Goal: Task Accomplishment & Management: Use online tool/utility

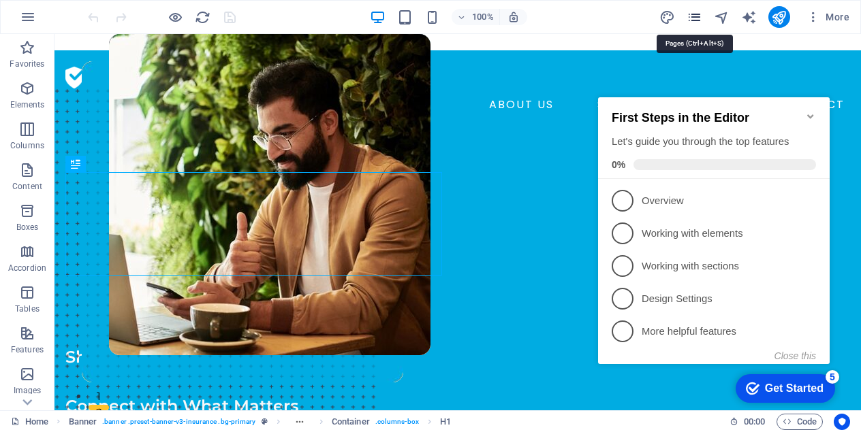
click at [696, 15] on icon "pages" at bounding box center [694, 18] width 16 height 16
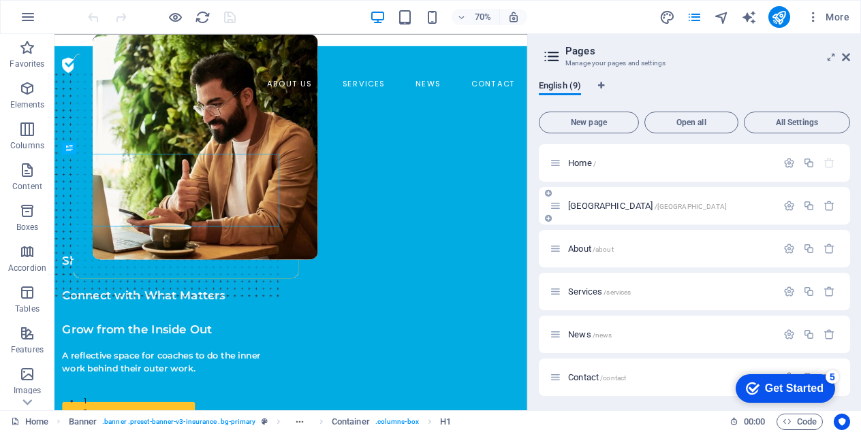
click at [587, 201] on div "[GEOGRAPHIC_DATA] /[GEOGRAPHIC_DATA]" at bounding box center [663, 206] width 227 height 16
click at [586, 207] on span "[GEOGRAPHIC_DATA] /[GEOGRAPHIC_DATA]" at bounding box center [647, 206] width 159 height 10
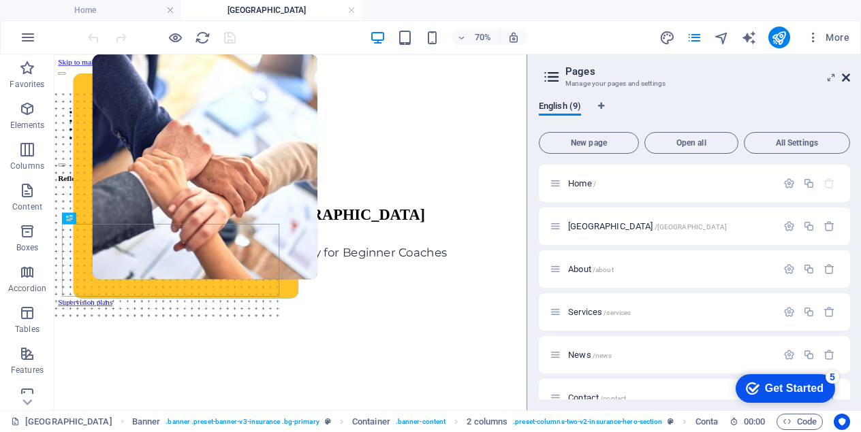
click at [844, 73] on icon at bounding box center [846, 77] width 8 height 11
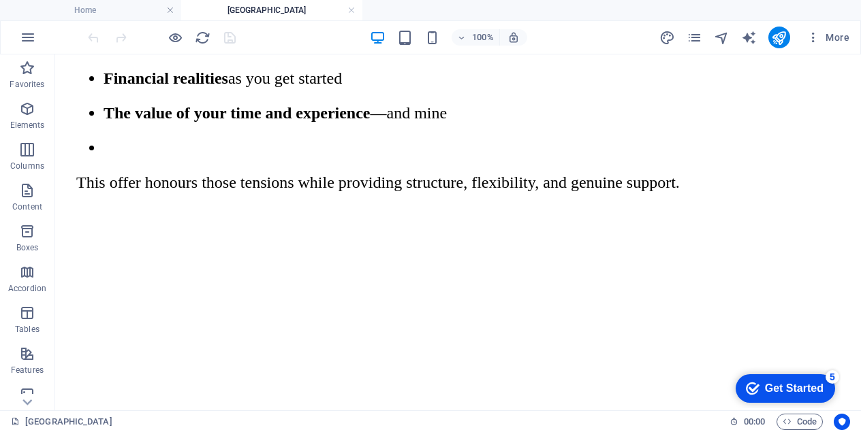
scroll to position [1447, 0]
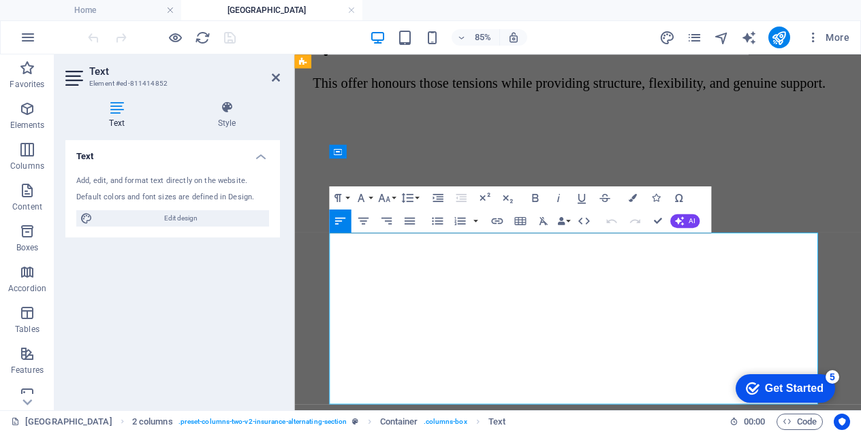
scroll to position [1928, 0]
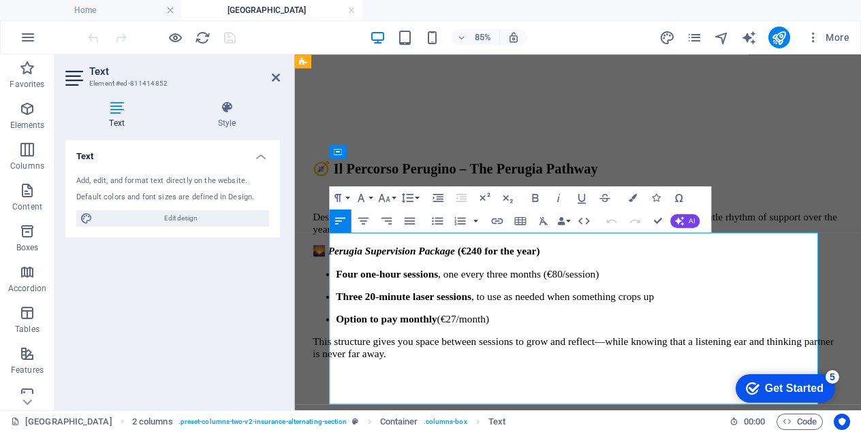
click at [648, 320] on p "Four one-hour sessions , one every three months (€80/session)" at bounding box center [641, 313] width 596 height 14
drag, startPoint x: 651, startPoint y: 347, endPoint x: 739, endPoint y: 350, distance: 87.9
click at [739, 320] on p "Four one-hour sessions , one every three months (€80/session)" at bounding box center [641, 313] width 596 height 14
click at [572, 347] on p "Three 20-minute laser sessions , to use as needed when something crops up" at bounding box center [641, 339] width 596 height 14
click at [576, 373] on p "Option to pay monthly (€27/month)" at bounding box center [641, 366] width 596 height 14
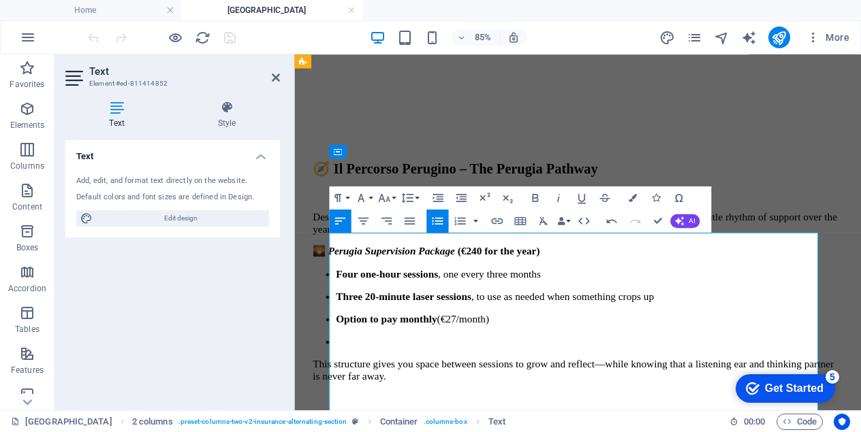
drag, startPoint x: 572, startPoint y: 422, endPoint x: 344, endPoint y: 422, distance: 228.1
click at [344, 400] on ul "Four one-hour sessions , one every three months Three 20-minute laser sessions …" at bounding box center [627, 353] width 623 height 94
copy p "Option to pay monthly (€27/month)"
click at [365, 400] on p at bounding box center [641, 392] width 596 height 14
drag, startPoint x: 436, startPoint y: 457, endPoint x: 490, endPoint y: 457, distance: 53.8
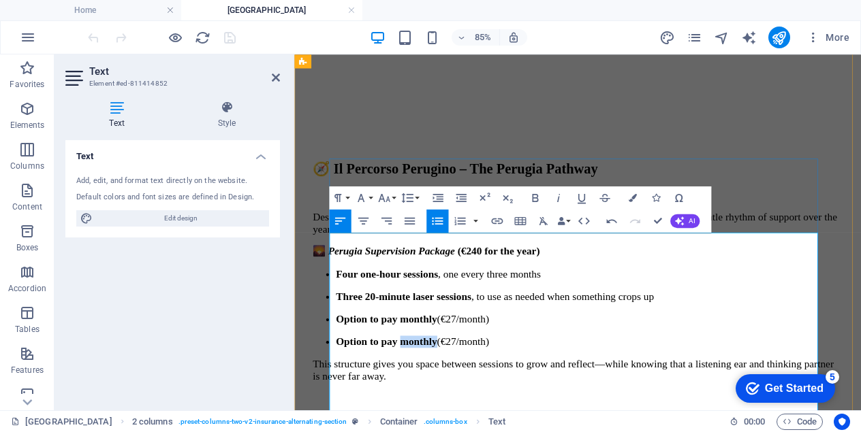
click at [490, 400] on p "Option to pay monthly (€27/month)" at bounding box center [641, 392] width 596 height 14
drag, startPoint x: 512, startPoint y: 456, endPoint x: 522, endPoint y: 457, distance: 9.6
click at [522, 400] on p "Option to pay quarterly (€27/month)" at bounding box center [641, 392] width 596 height 14
click at [522, 373] on p "Option to pay monthly (€27/month)" at bounding box center [641, 366] width 596 height 14
click at [571, 400] on p "Option to pay quarterly (€80/month)" at bounding box center [641, 392] width 596 height 14
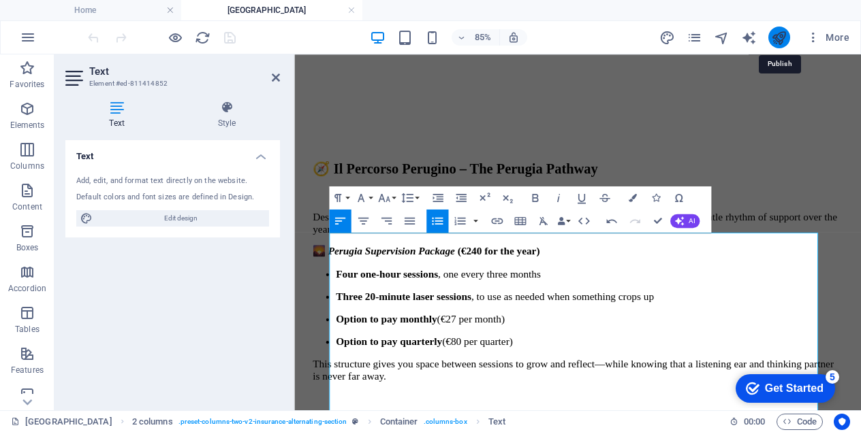
click at [778, 40] on icon "publish" at bounding box center [779, 38] width 16 height 16
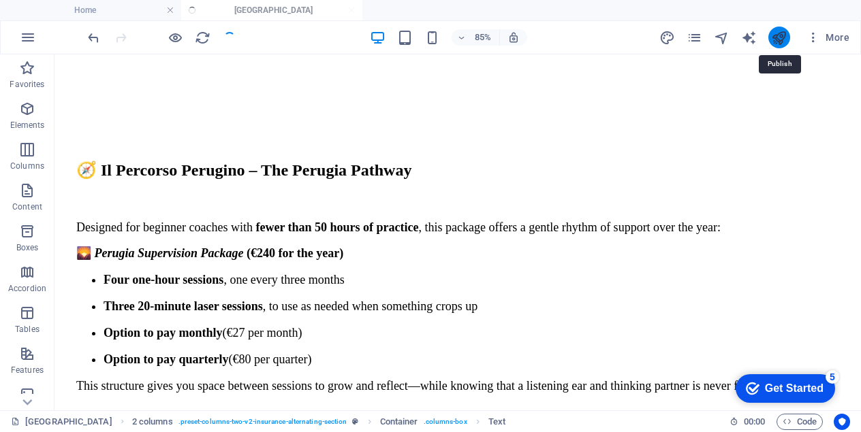
scroll to position [1524, 0]
